Goal: Book appointment/travel/reservation

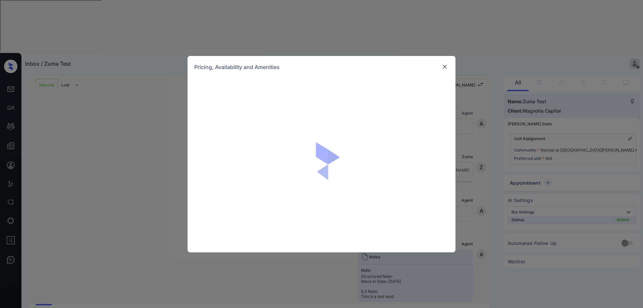
scroll to position [176, 0]
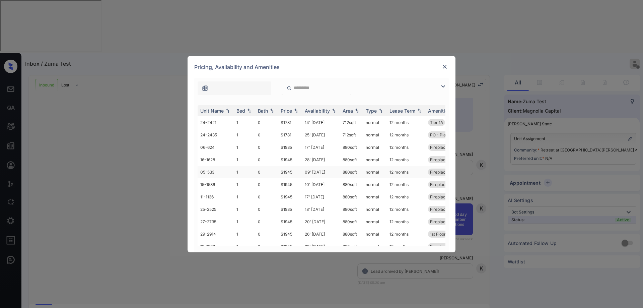
click at [301, 166] on td "$1945" at bounding box center [290, 172] width 24 height 12
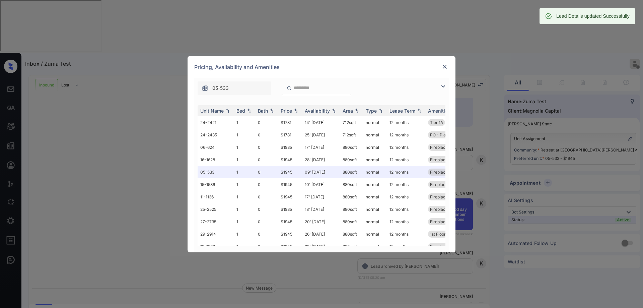
scroll to position [216, 0]
click at [444, 66] on img at bounding box center [445, 66] width 7 height 7
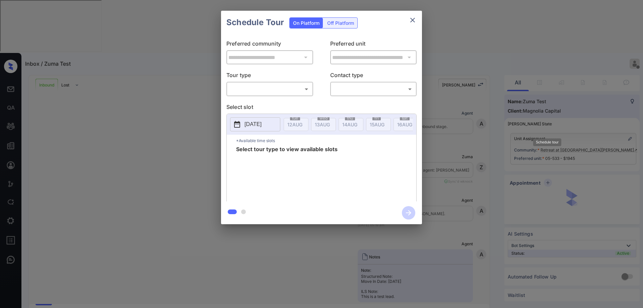
scroll to position [219, 0]
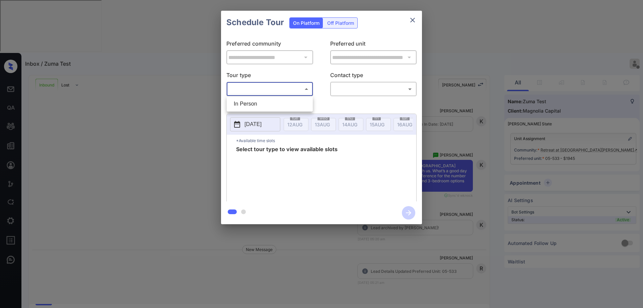
drag, startPoint x: 293, startPoint y: 90, endPoint x: 285, endPoint y: 101, distance: 12.8
click at [293, 90] on body "Inbox / Zuma Test [PERSON_NAME] Offline Set yourself online Set yourself on bre…" at bounding box center [321, 154] width 643 height 308
click at [279, 103] on li "In Person" at bounding box center [270, 104] width 83 height 12
type input "********"
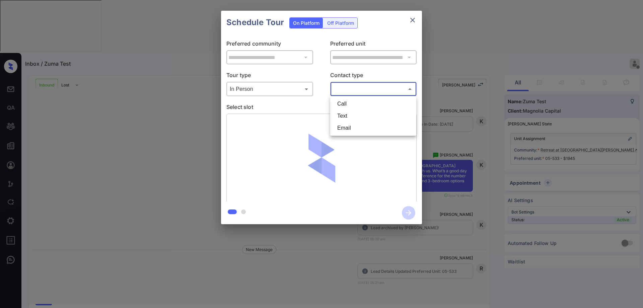
click at [360, 89] on body "Inbox / Zuma Test [PERSON_NAME] Offline Set yourself online Set yourself on bre…" at bounding box center [321, 154] width 643 height 308
click at [351, 117] on li "Text" at bounding box center [373, 116] width 83 height 12
type input "****"
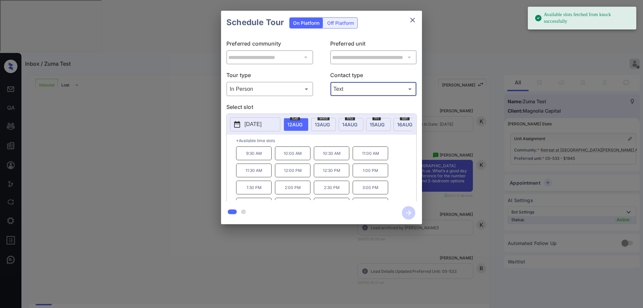
click at [363, 125] on div "[DATE]" at bounding box center [351, 124] width 25 height 13
click at [336, 194] on p "2:30 PM" at bounding box center [332, 188] width 36 height 14
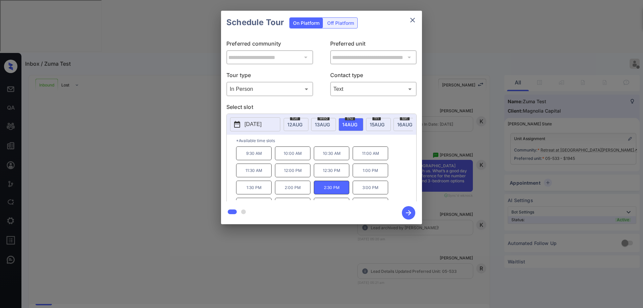
click at [403, 212] on icon "button" at bounding box center [408, 212] width 13 height 13
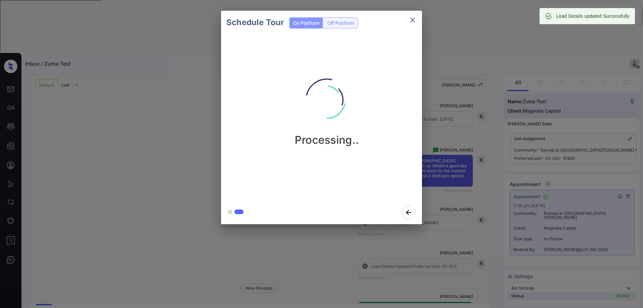
scroll to position [308, 0]
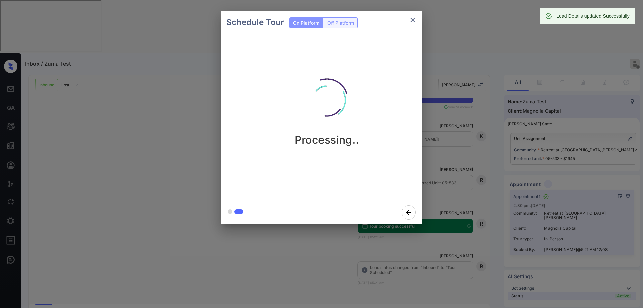
click at [410, 20] on icon "close" at bounding box center [413, 20] width 8 height 8
